Goal: Task Accomplishment & Management: Use online tool/utility

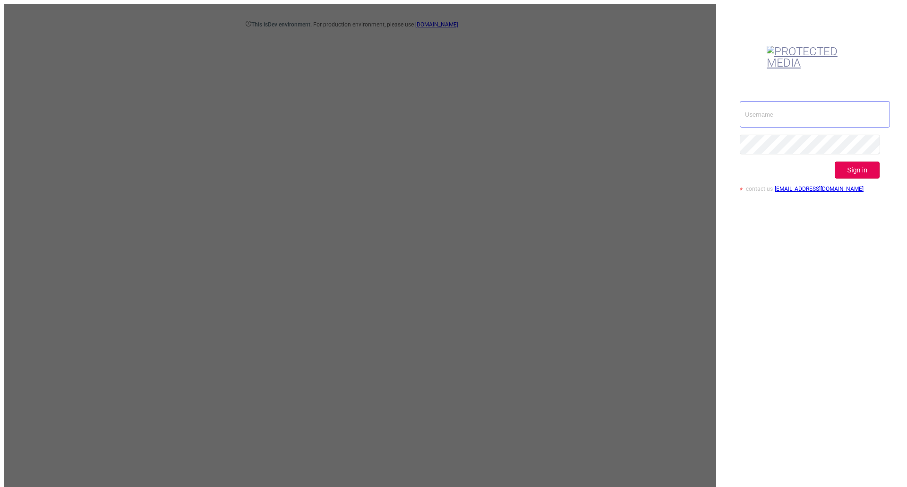
click at [780, 101] on input "text" at bounding box center [814, 114] width 150 height 26
type input "[EMAIL_ADDRESS][DOMAIN_NAME]"
click at [864, 161] on button "Sign in" at bounding box center [856, 169] width 45 height 17
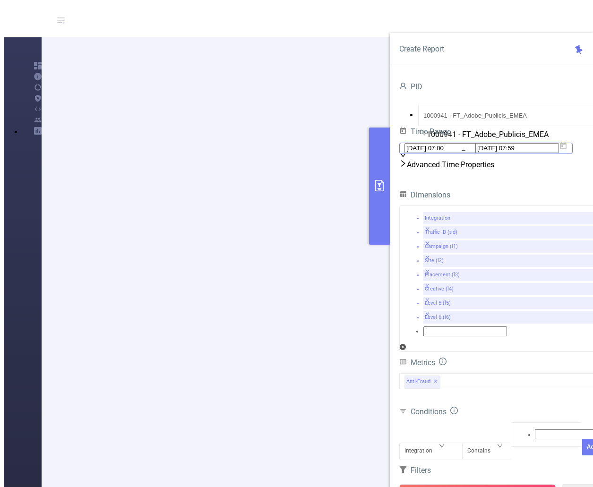
click at [566, 149] on icon at bounding box center [563, 145] width 7 height 7
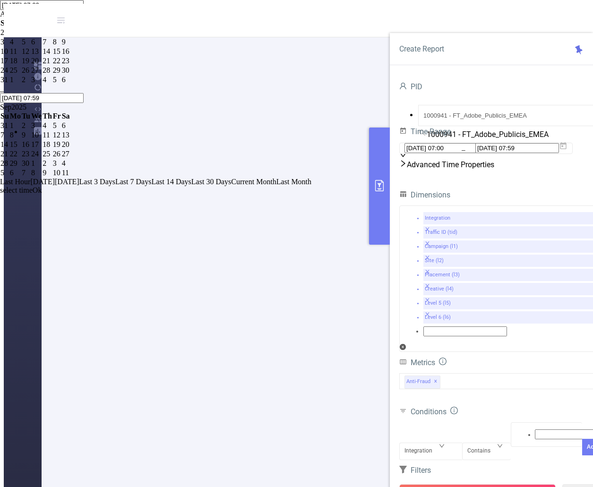
click at [61, 37] on div "1" at bounding box center [57, 32] width 8 height 8
click at [70, 37] on div "2" at bounding box center [66, 32] width 8 height 8
type input "[DATE] 07:00"
type input "[DATE] 07:59"
type input "[DATE] 07:00"
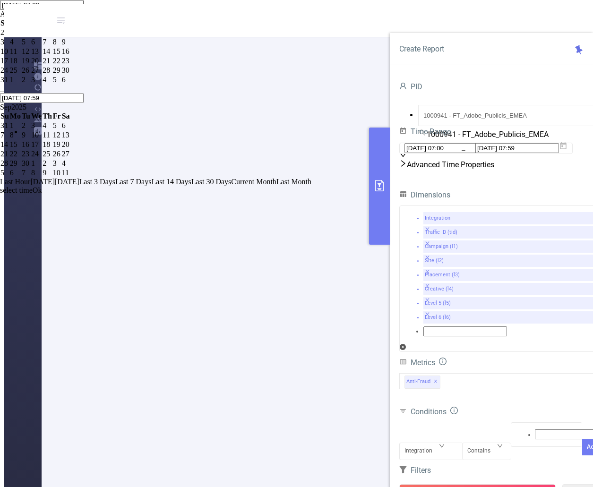
type input "[DATE] 07:59"
click at [42, 194] on link "Ok" at bounding box center [37, 190] width 9 height 8
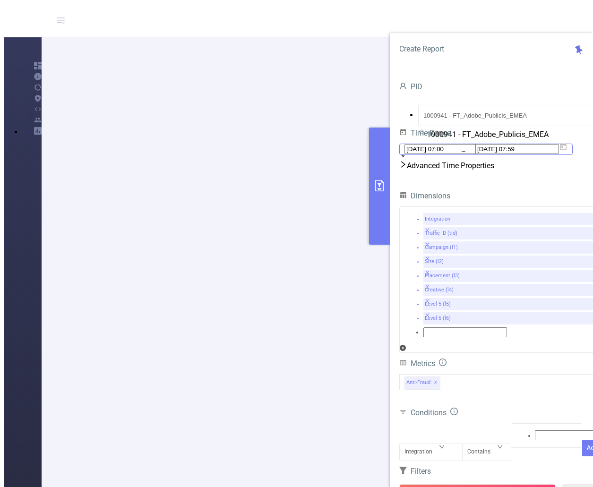
click at [567, 151] on icon at bounding box center [563, 147] width 8 height 8
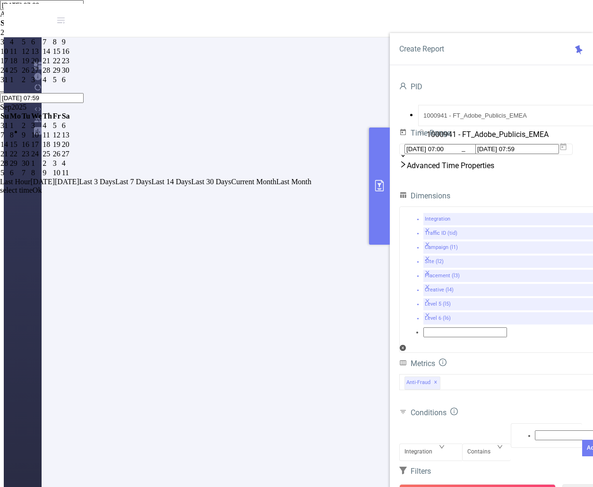
click at [61, 37] on div "1" at bounding box center [57, 32] width 8 height 8
type input "[DATE] 07:59"
click at [42, 194] on link "Ok" at bounding box center [37, 190] width 9 height 8
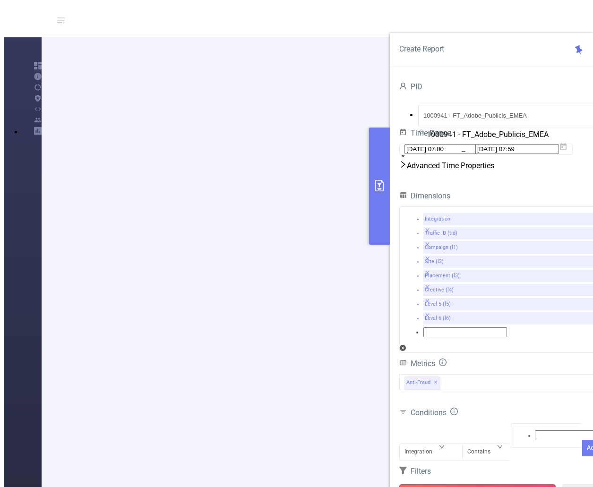
click at [483, 484] on button "Run Report" at bounding box center [477, 492] width 156 height 17
click at [497, 484] on button "Run Report" at bounding box center [477, 492] width 156 height 17
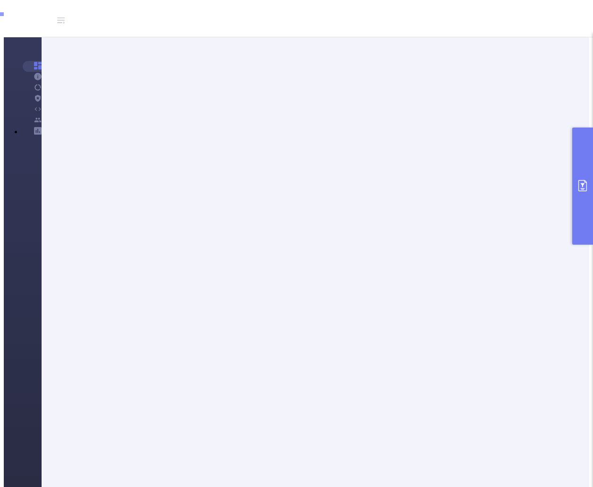
click at [575, 186] on button "primary" at bounding box center [582, 185] width 21 height 117
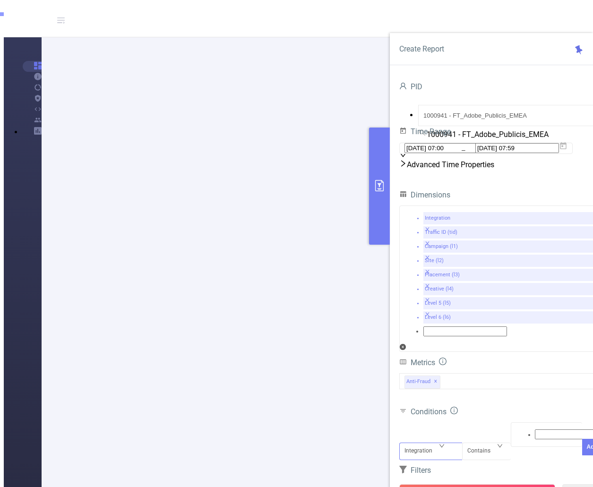
click at [445, 443] on div "Integration" at bounding box center [430, 443] width 53 height 0
click at [426, 27] on li "Campaign (l1)" at bounding box center [306, 23] width 574 height 7
click at [518, 428] on div at bounding box center [546, 434] width 61 height 12
type input "tier"
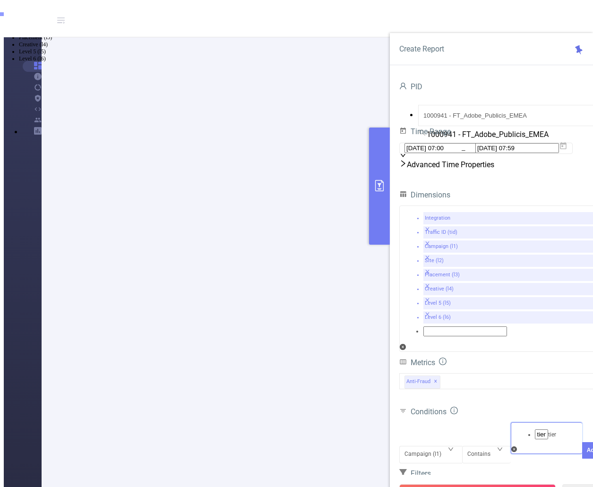
drag, startPoint x: 520, startPoint y: 391, endPoint x: 526, endPoint y: 390, distance: 5.7
click at [520, 13] on li "tier" at bounding box center [306, 10] width 574 height 8
click at [582, 456] on button "Add" at bounding box center [592, 464] width 20 height 17
click at [479, 484] on button "Run Report" at bounding box center [477, 492] width 156 height 17
